Goal: Navigation & Orientation: Find specific page/section

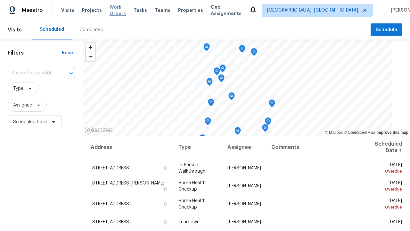
click at [119, 10] on span "Work Orders" at bounding box center [118, 10] width 16 height 13
